Goal: Task Accomplishment & Management: Manage account settings

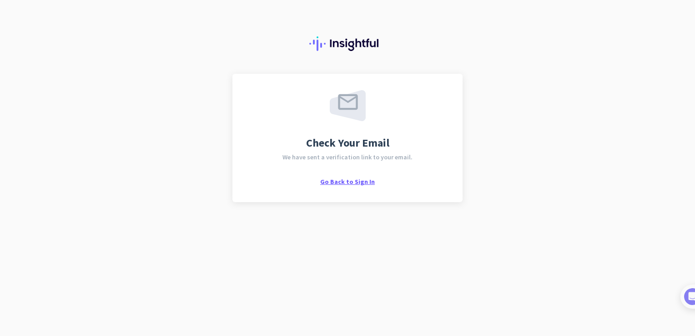
click at [349, 181] on span "Go Back to Sign In" at bounding box center [347, 181] width 55 height 8
click at [353, 184] on span "Go Back to Sign In" at bounding box center [347, 181] width 55 height 8
